Goal: Transaction & Acquisition: Purchase product/service

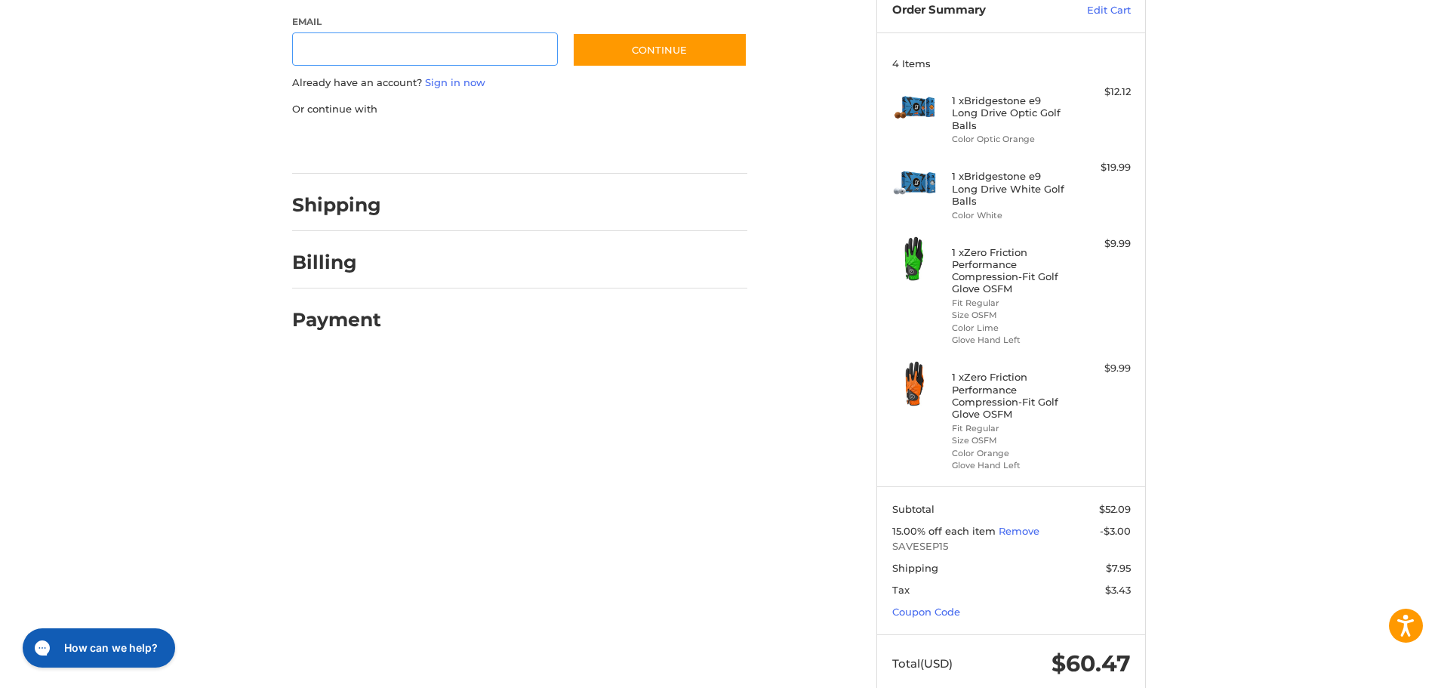
scroll to position [197, 0]
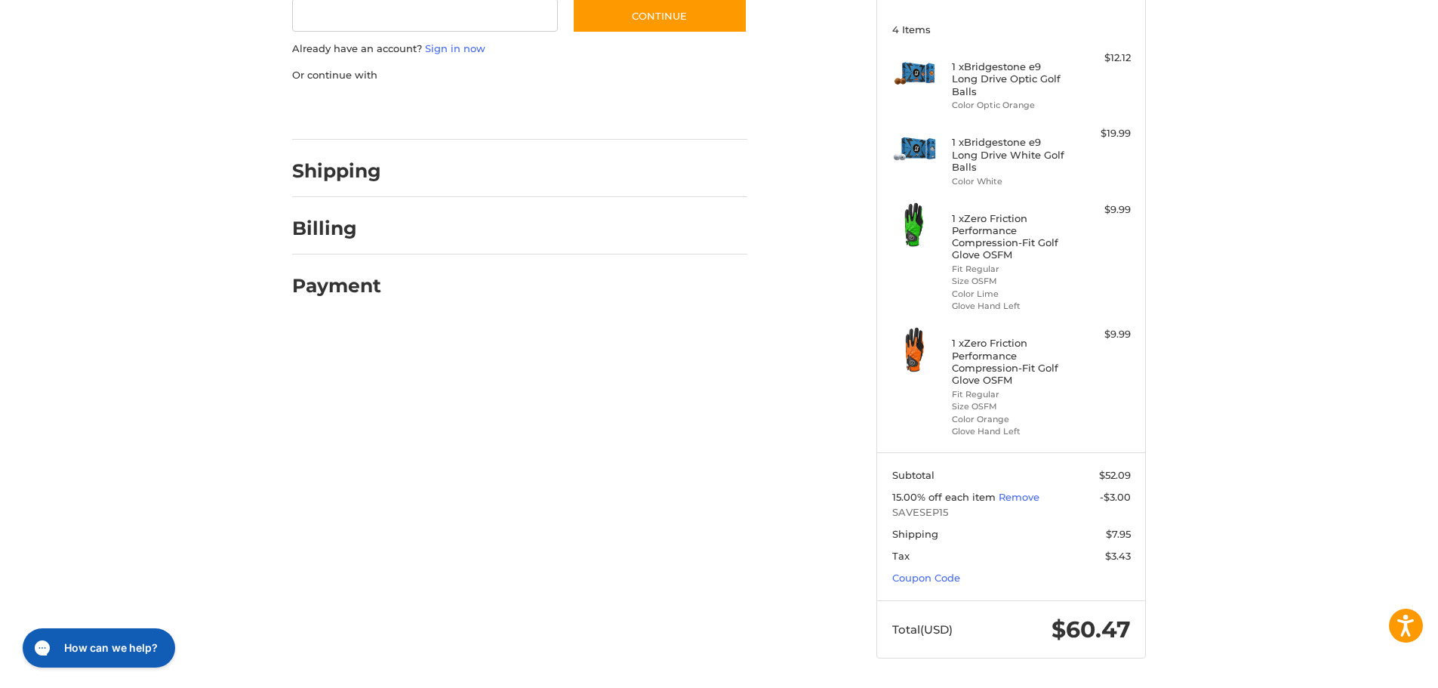
click at [969, 233] on h4 "1 x Zero Friction Performance Compression-Fit Golf Glove OSFM" at bounding box center [1009, 236] width 115 height 49
click at [916, 228] on img at bounding box center [914, 224] width 45 height 45
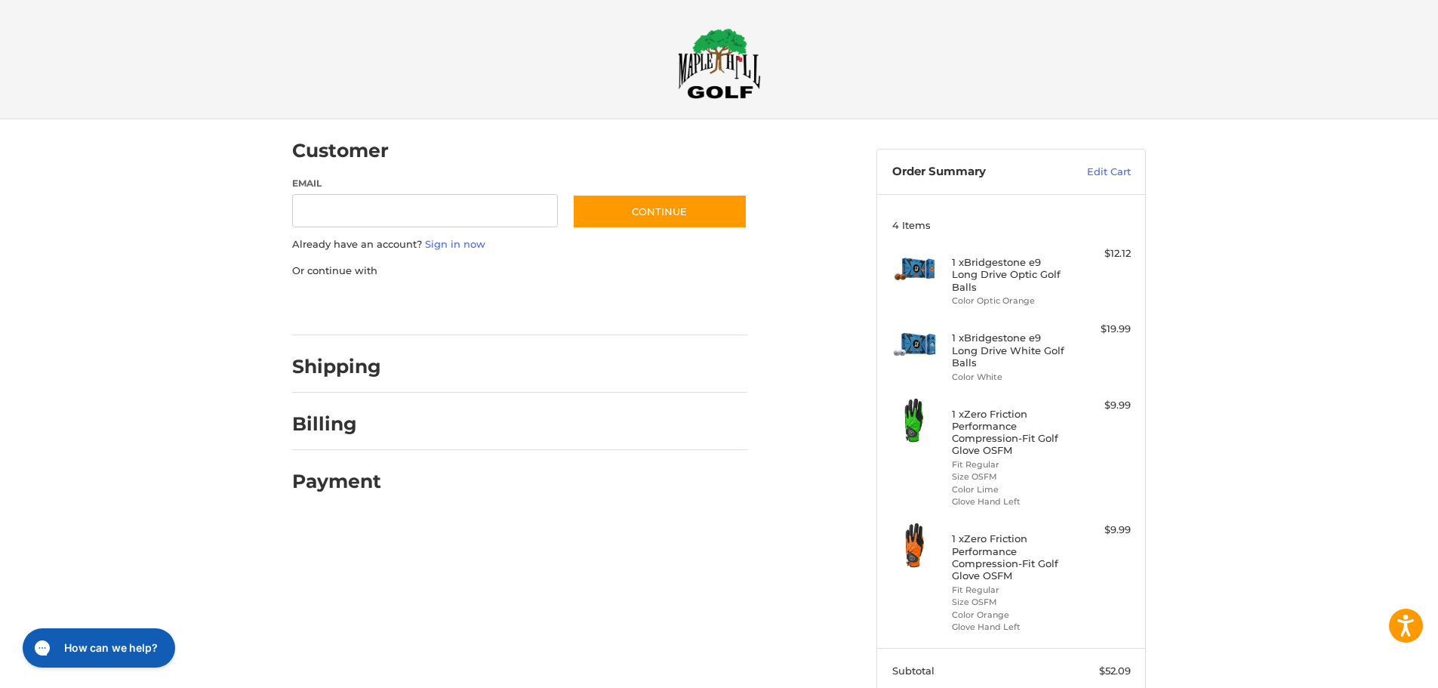
scroll to position [0, 0]
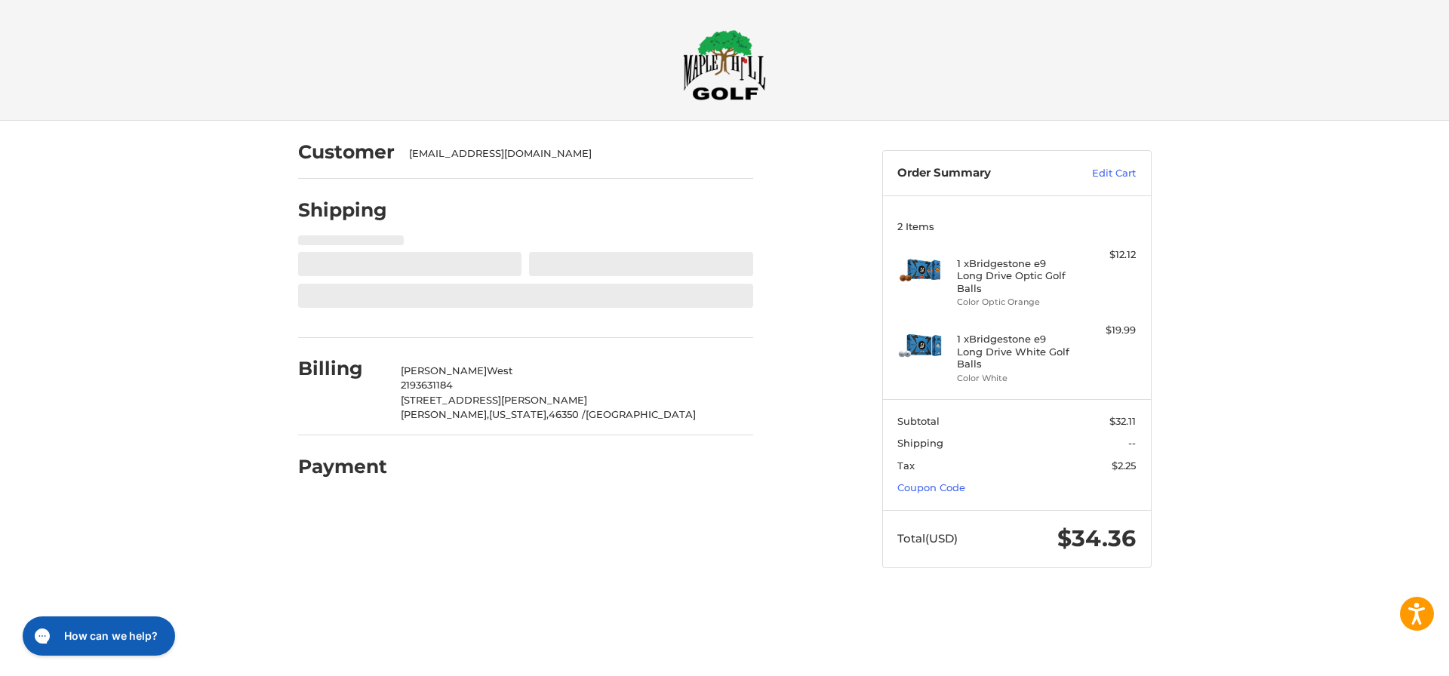
select select "**"
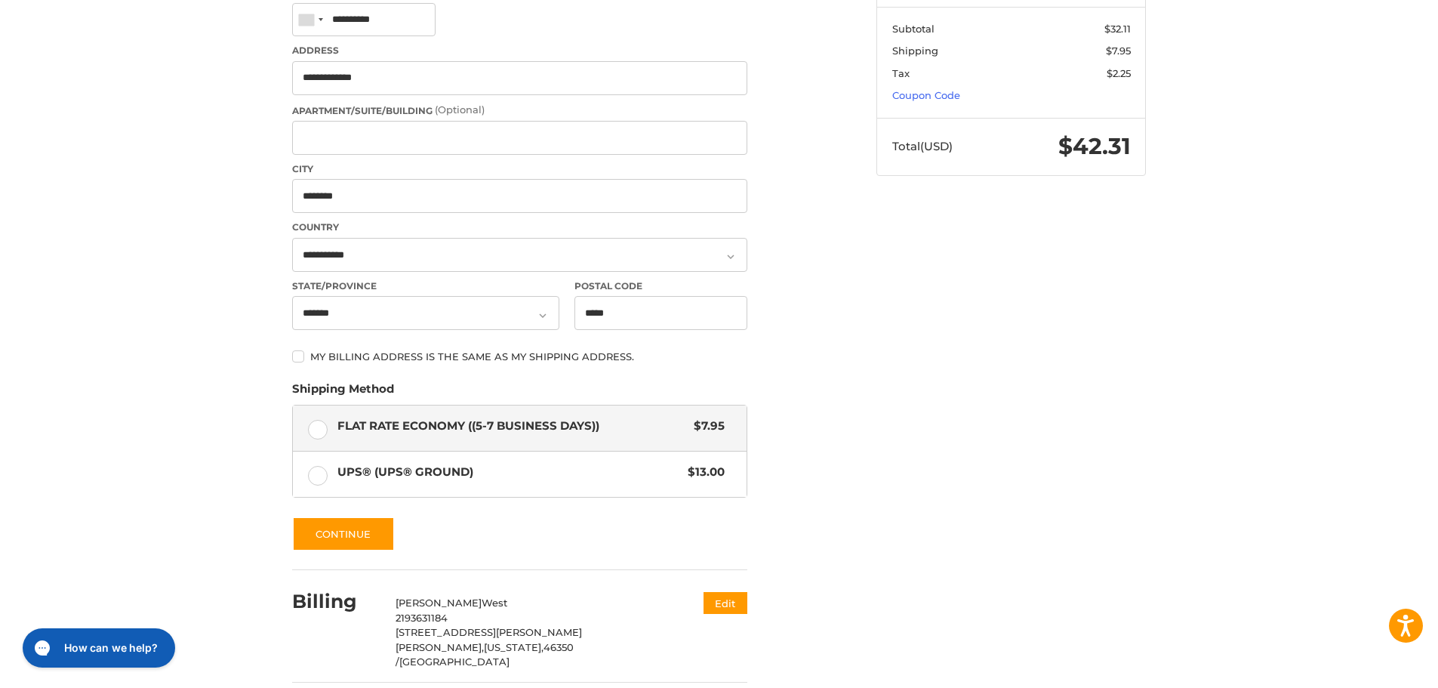
scroll to position [444, 0]
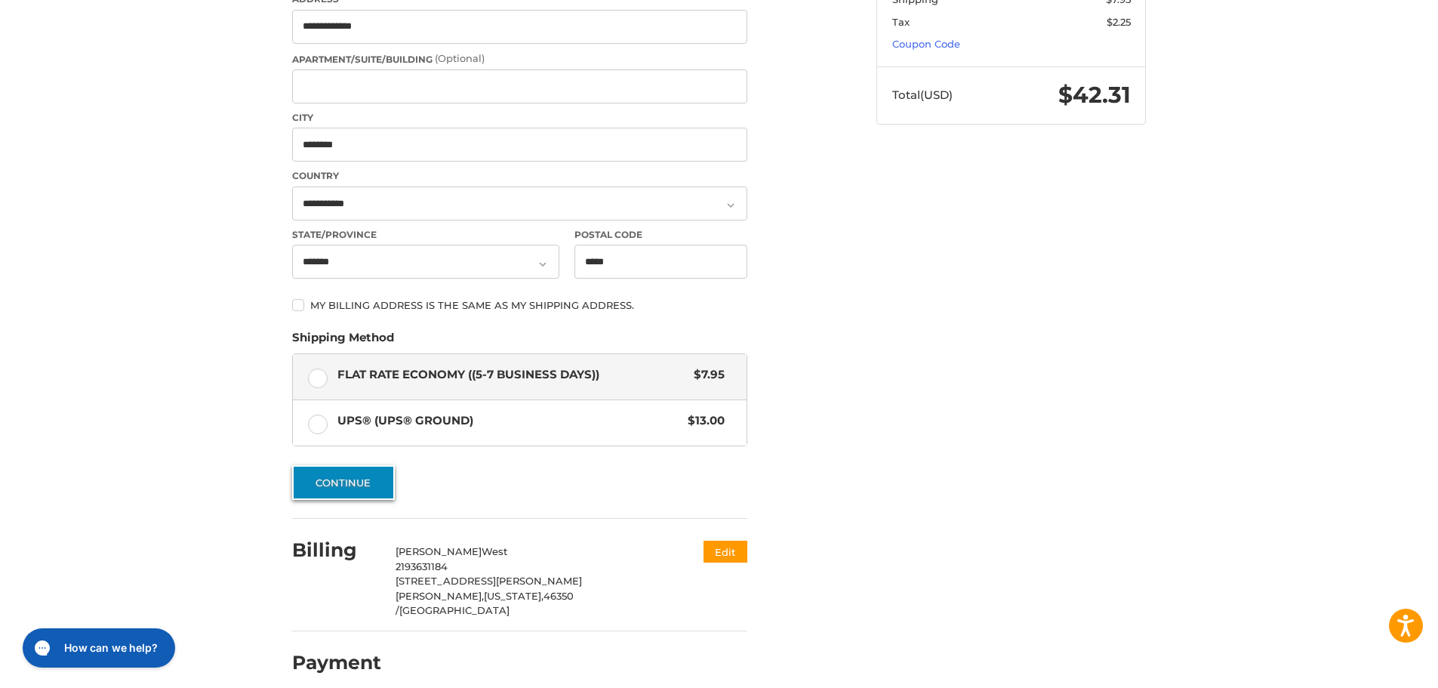
click at [387, 488] on button "Continue" at bounding box center [343, 482] width 103 height 35
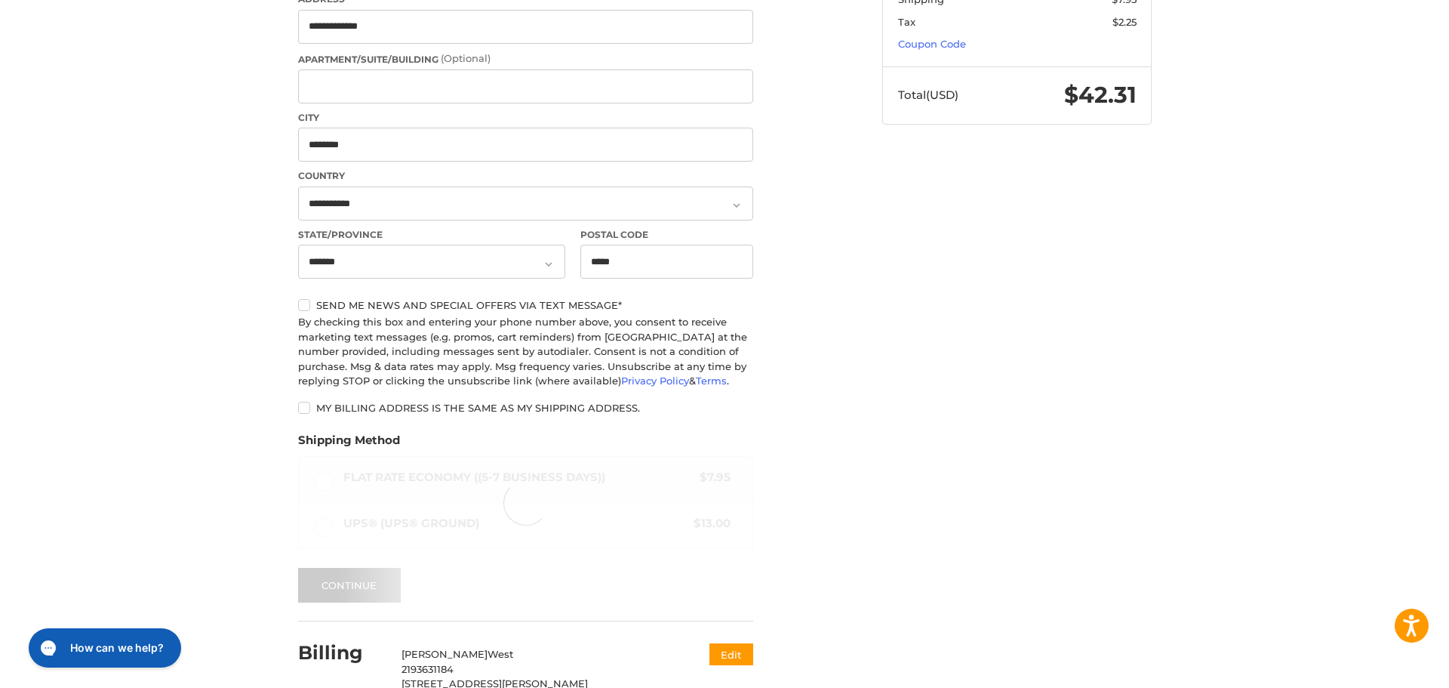
scroll to position [0, 0]
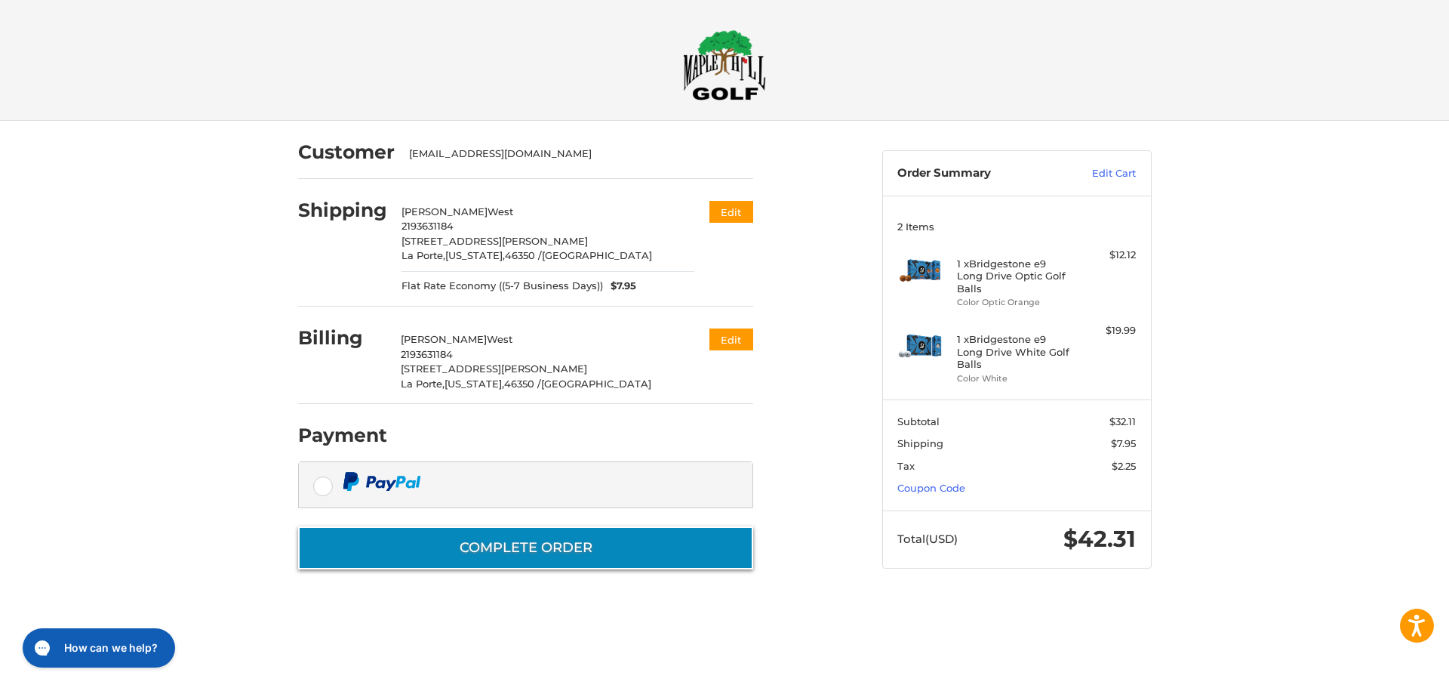
click at [591, 550] on button "Complete order" at bounding box center [525, 547] width 455 height 43
